Goal: Communication & Community: Answer question/provide support

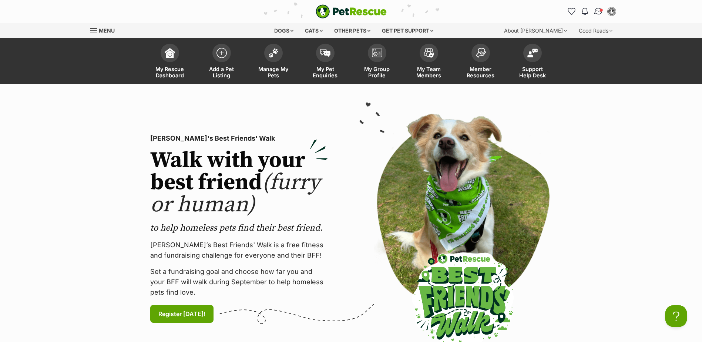
click at [600, 11] on span "Conversations" at bounding box center [601, 10] width 4 height 4
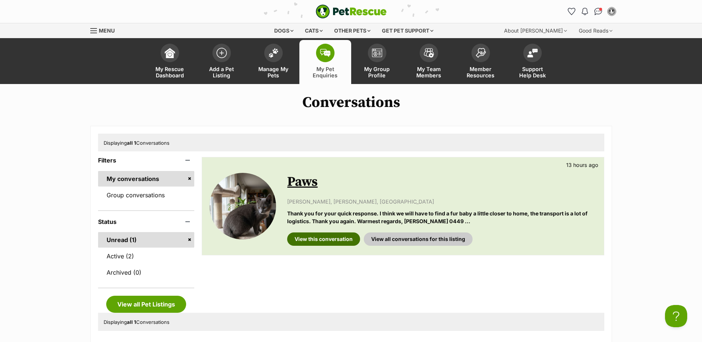
click at [323, 239] on link "View this conversation" at bounding box center [323, 238] width 73 height 13
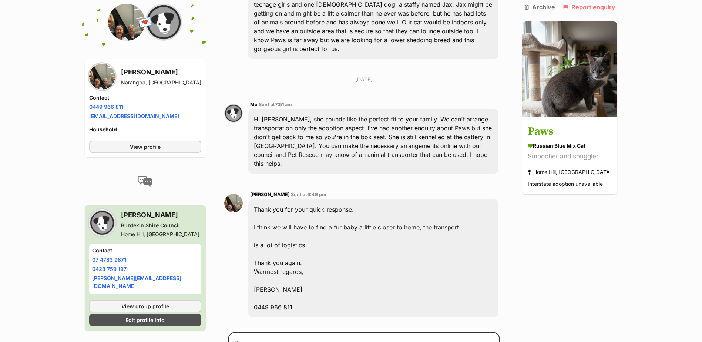
scroll to position [305, 0]
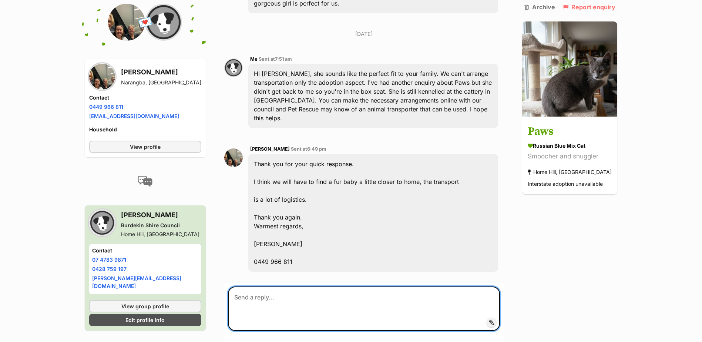
drag, startPoint x: 277, startPoint y: 259, endPoint x: 282, endPoint y: 260, distance: 5.3
click at [277, 286] on textarea at bounding box center [364, 308] width 272 height 44
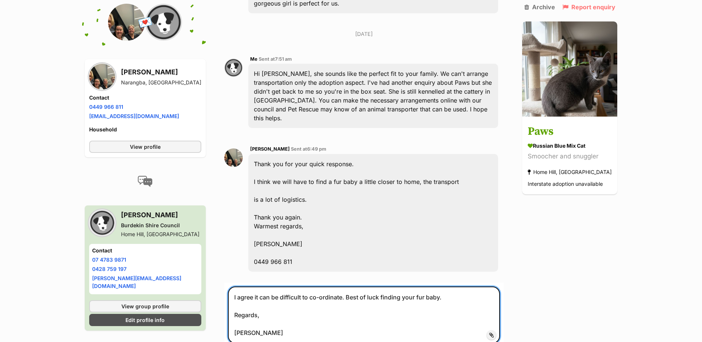
type textarea "I agree it can be difficult to co-ordinate. Best of luck finding your fur baby.…"
